Goal: Task Accomplishment & Management: Complete application form

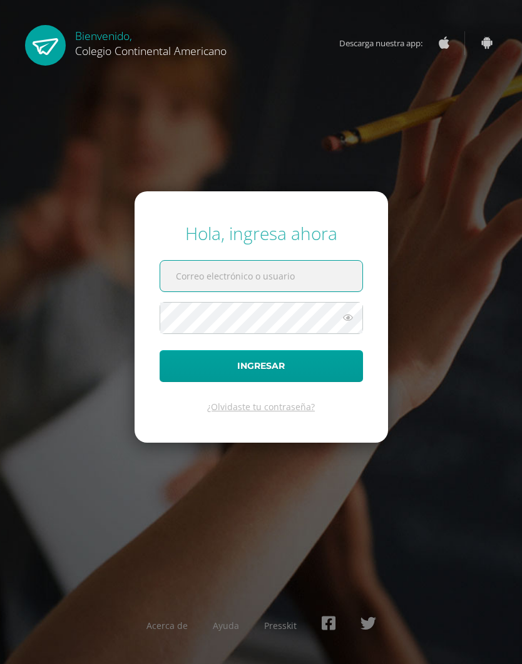
click at [329, 291] on input "text" at bounding box center [261, 276] width 202 height 31
type input "[PERSON_NAME][EMAIL_ADDRESS][DOMAIN_NAME]"
click at [191, 382] on button "Ingresar" at bounding box center [260, 366] width 203 height 32
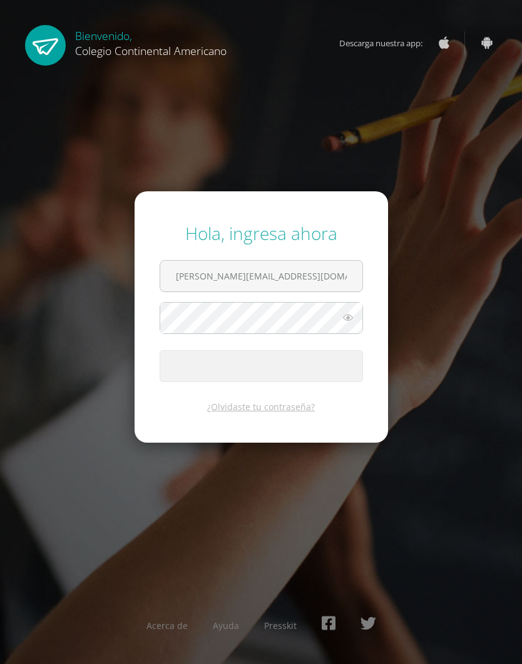
click at [205, 380] on button "Ingresar" at bounding box center [260, 366] width 203 height 32
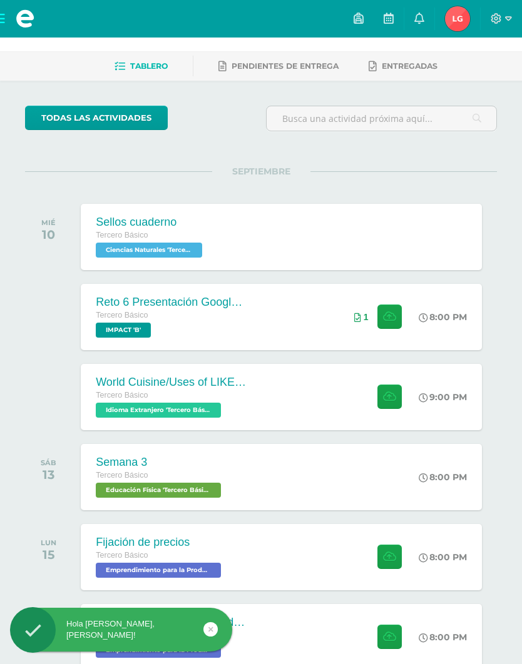
scroll to position [41, 0]
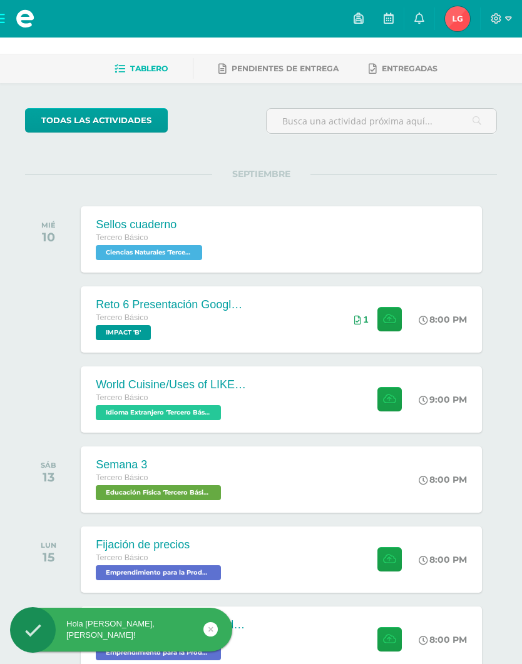
click at [292, 396] on div "World Cuisine/Uses of LIKE week 5 Tercero Básico Idioma Extranjero 'Tercero Bás…" at bounding box center [281, 399] width 401 height 66
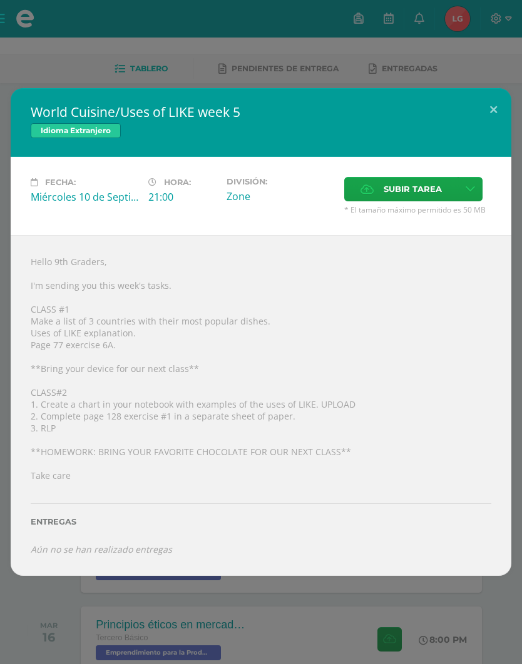
click at [405, 178] on span "Subir tarea" at bounding box center [412, 189] width 58 height 23
click at [0, 0] on input "Subir tarea" at bounding box center [0, 0] width 0 height 0
click at [422, 184] on span "Subir tarea" at bounding box center [412, 189] width 58 height 23
click at [0, 0] on input "Subir tarea" at bounding box center [0, 0] width 0 height 0
click at [50, 267] on div "Hello 9th Graders, I'm sending you this week's tasks. CLASS #1 Make a list of 3…" at bounding box center [261, 405] width 500 height 340
